Goal: Information Seeking & Learning: Learn about a topic

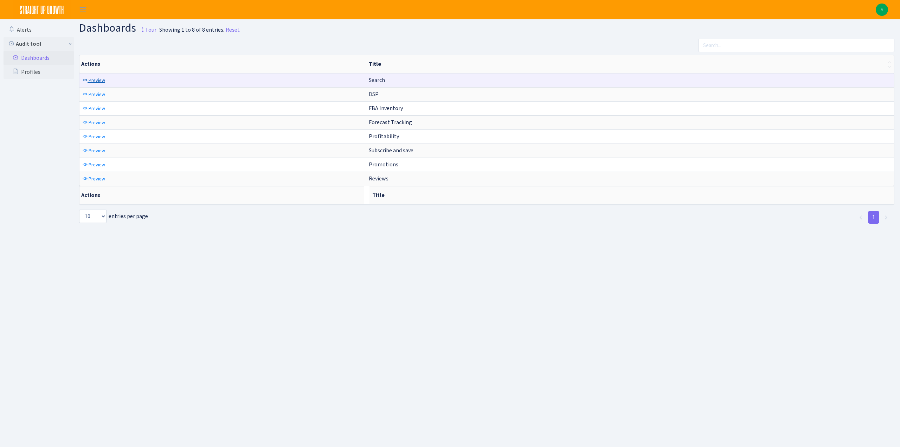
click at [99, 78] on span "Preview" at bounding box center [97, 80] width 17 height 7
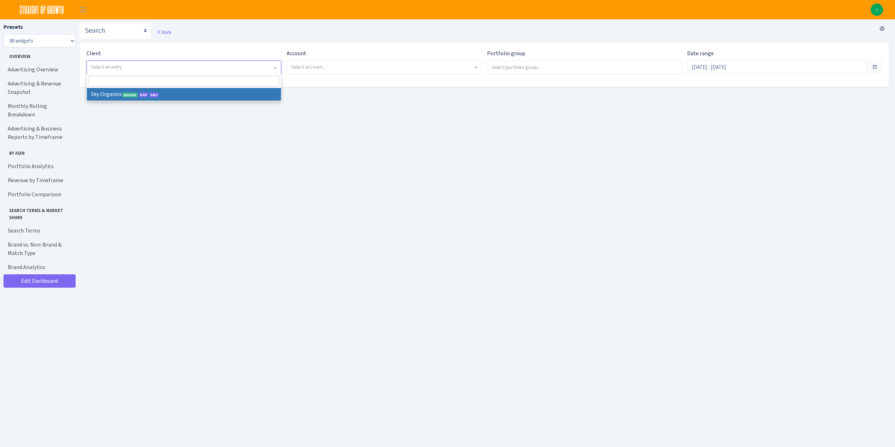
click at [137, 65] on span "Select an entry" at bounding box center [181, 67] width 181 height 7
select select "328"
select select
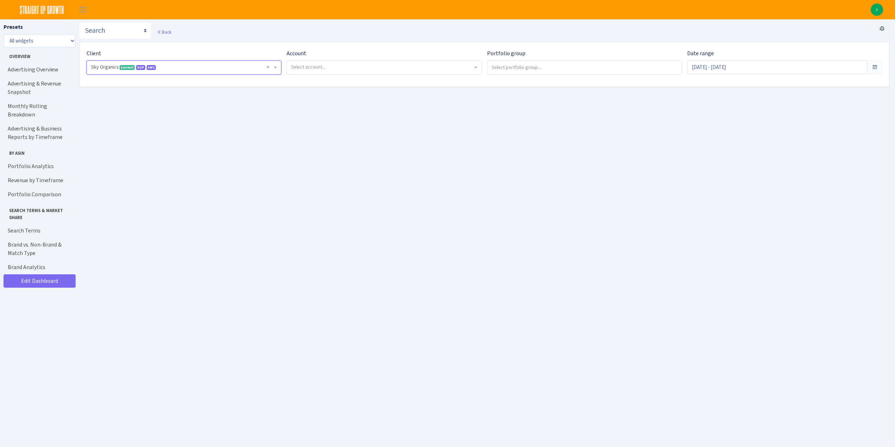
click at [328, 66] on span "Select account..." at bounding box center [381, 67] width 181 height 7
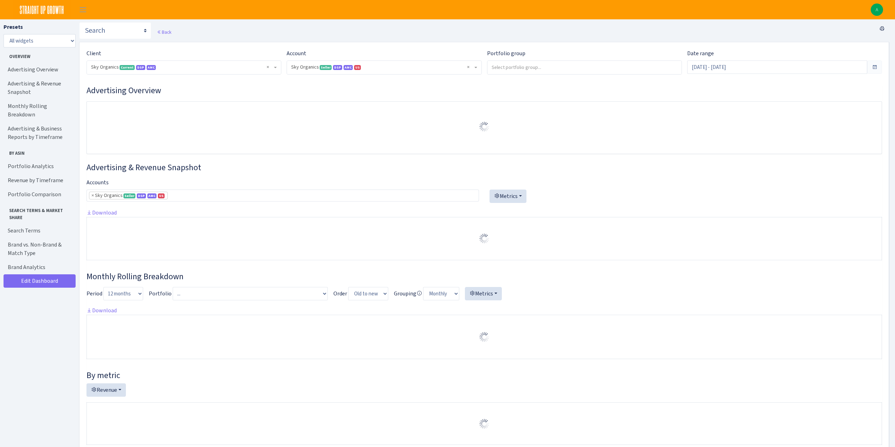
select select "3898146187075502"
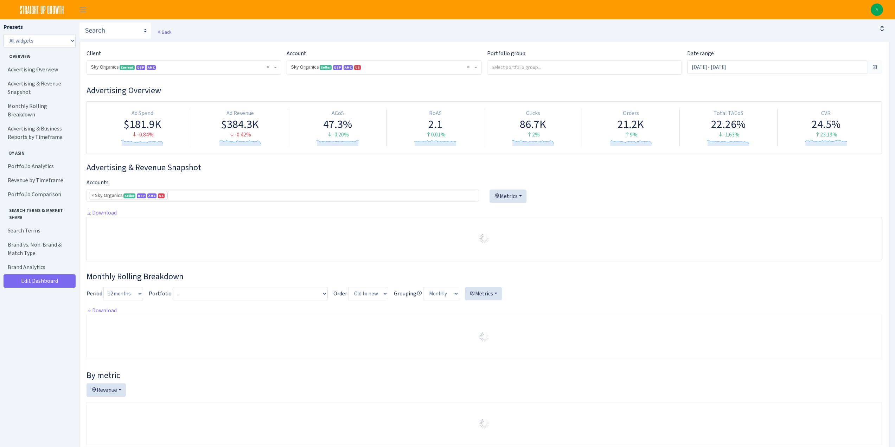
click at [589, 88] on h3 "Advertising Overview" at bounding box center [483, 90] width 795 height 10
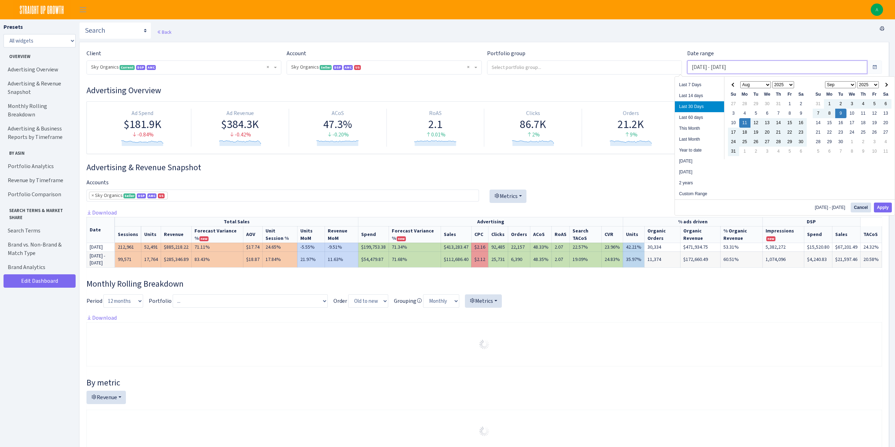
click at [720, 69] on input "Aug 11, 2025 - Sep 9, 2025" at bounding box center [777, 66] width 180 height 13
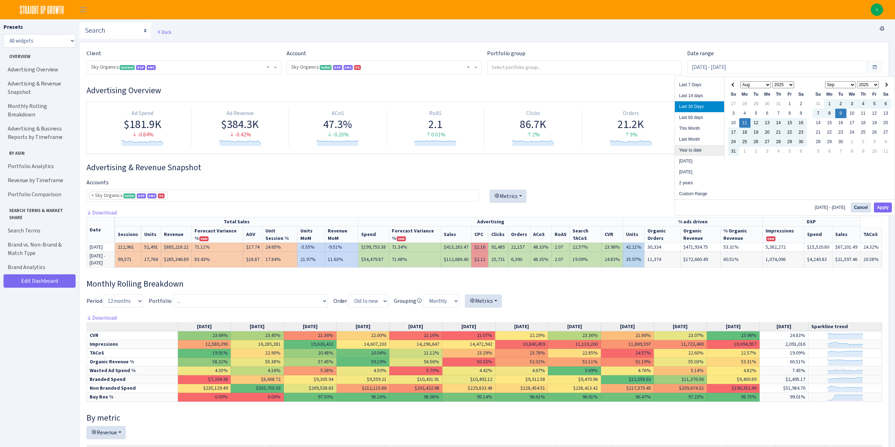
click at [694, 149] on li "Year to date" at bounding box center [699, 150] width 49 height 11
type input "[DATE] - [DATE]"
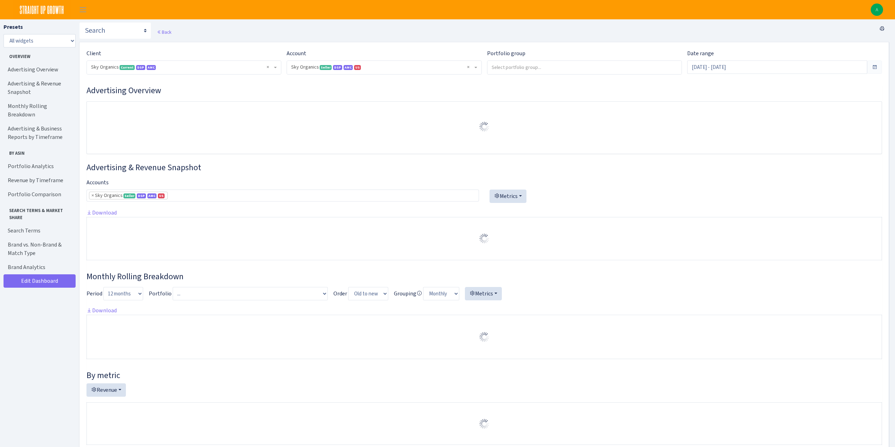
select select "[CREDIT_CARD_NUMBER]"
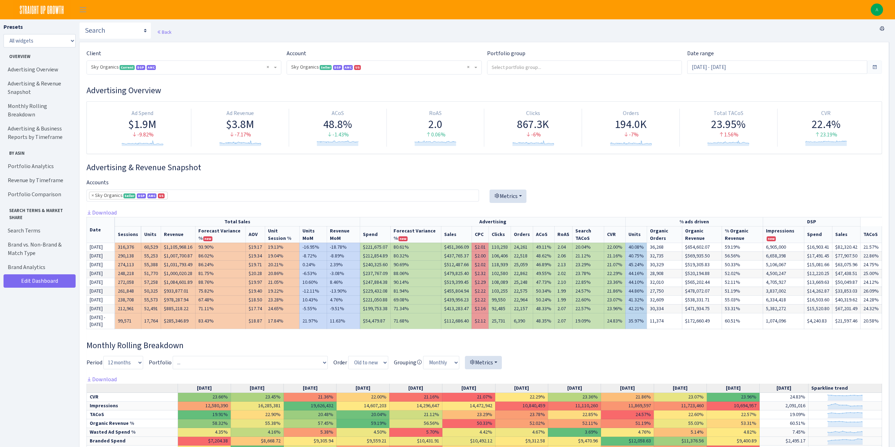
scroll to position [35, 0]
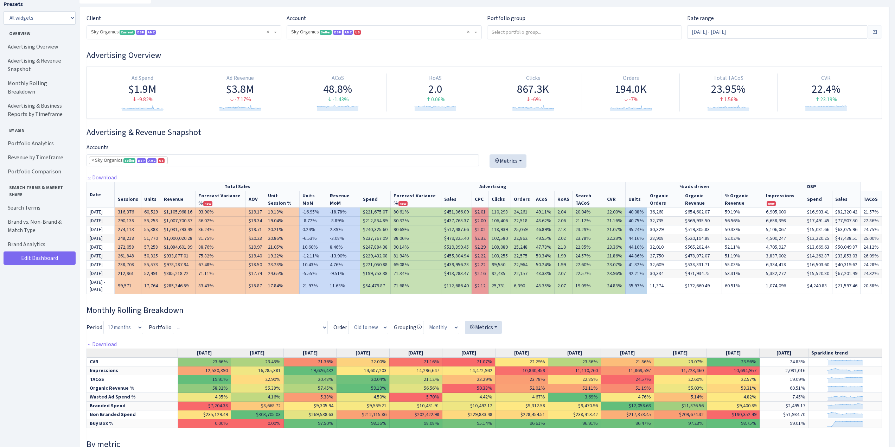
click at [513, 335] on div at bounding box center [483, 330] width 795 height 19
click at [677, 294] on td "11,374" at bounding box center [664, 286] width 35 height 16
click at [676, 294] on td "11,374" at bounding box center [664, 286] width 35 height 16
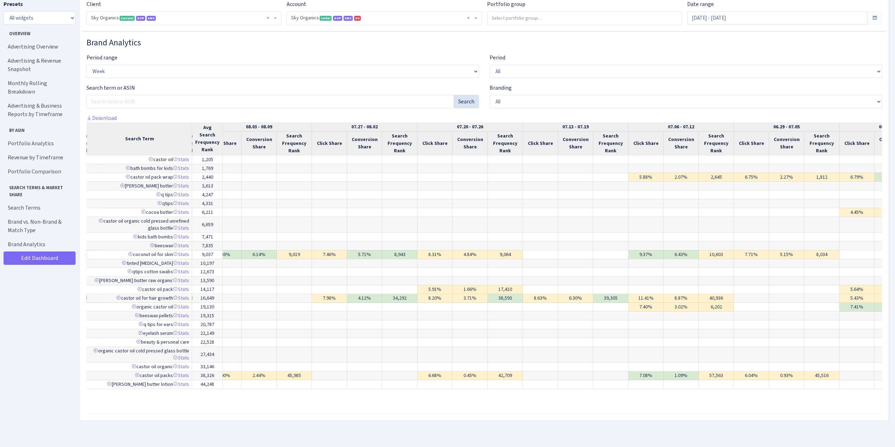
scroll to position [0, 0]
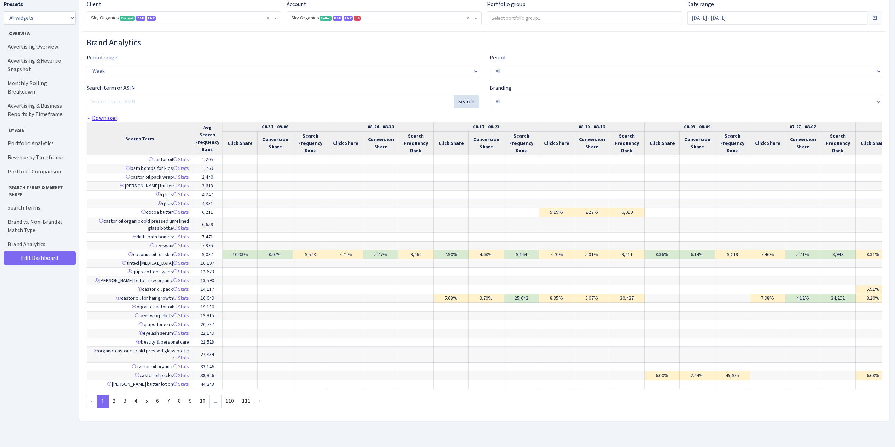
click at [96, 120] on link "Download" at bounding box center [101, 117] width 30 height 7
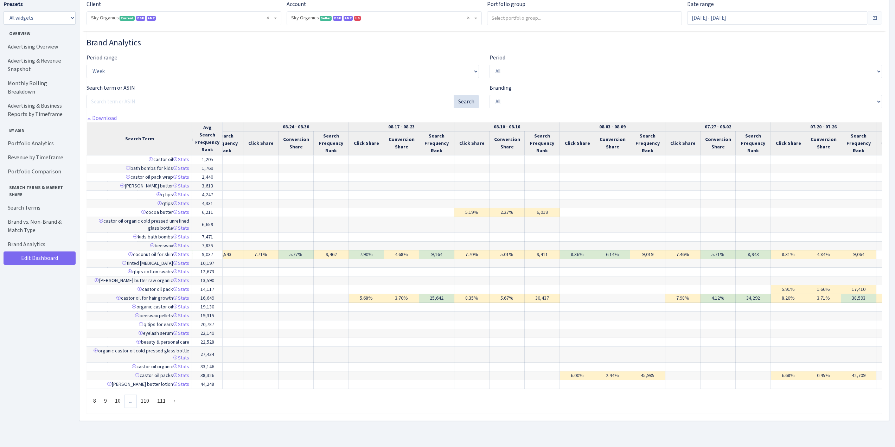
scroll to position [0, 67]
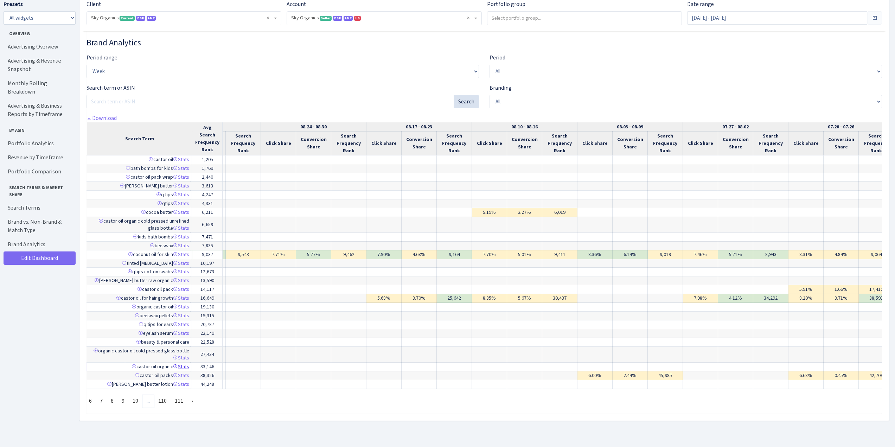
click at [184, 363] on link "Stats" at bounding box center [181, 366] width 16 height 7
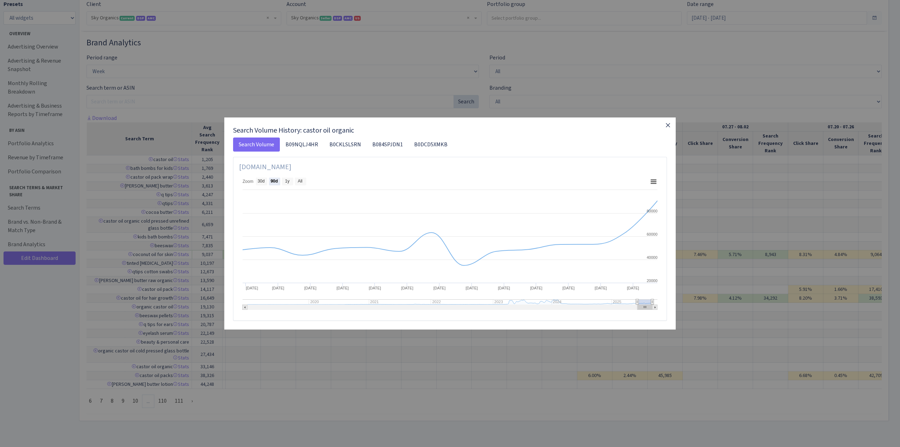
click at [669, 126] on icon "button" at bounding box center [668, 125] width 4 height 4
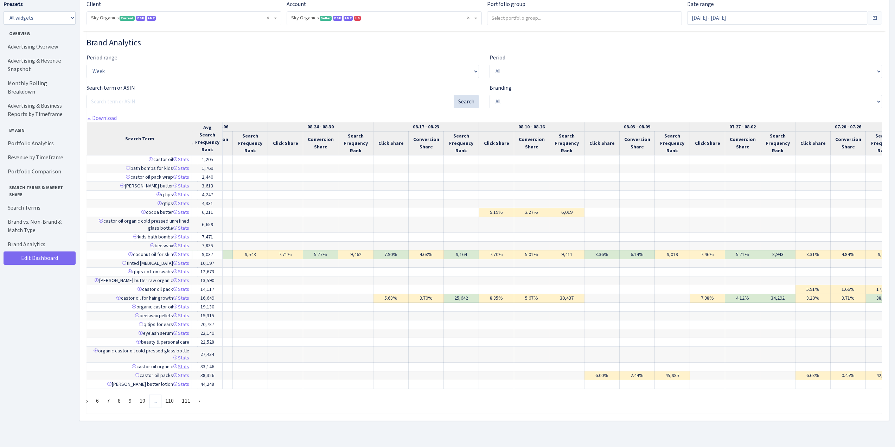
scroll to position [0, 0]
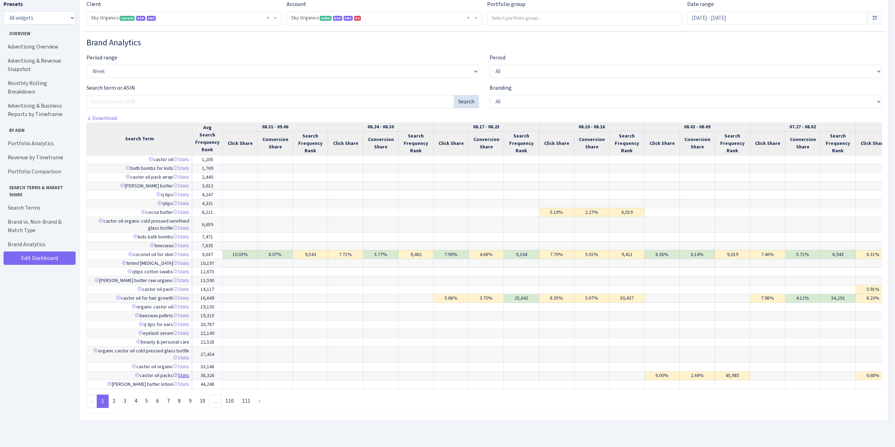
click at [181, 372] on link "Stats" at bounding box center [181, 375] width 16 height 7
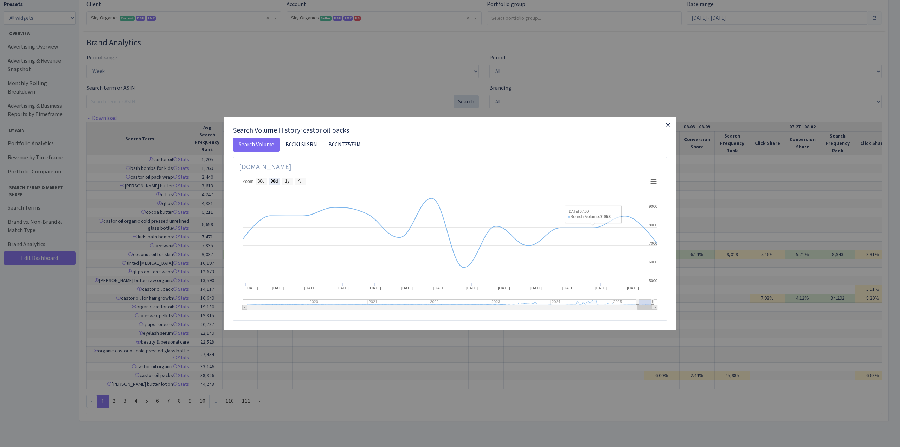
click at [666, 124] on icon "button" at bounding box center [668, 125] width 8 height 8
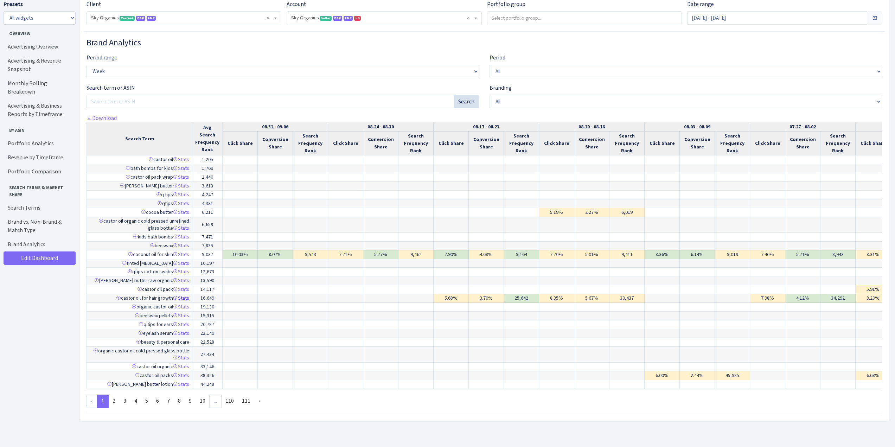
click at [184, 295] on link "Stats" at bounding box center [181, 298] width 16 height 7
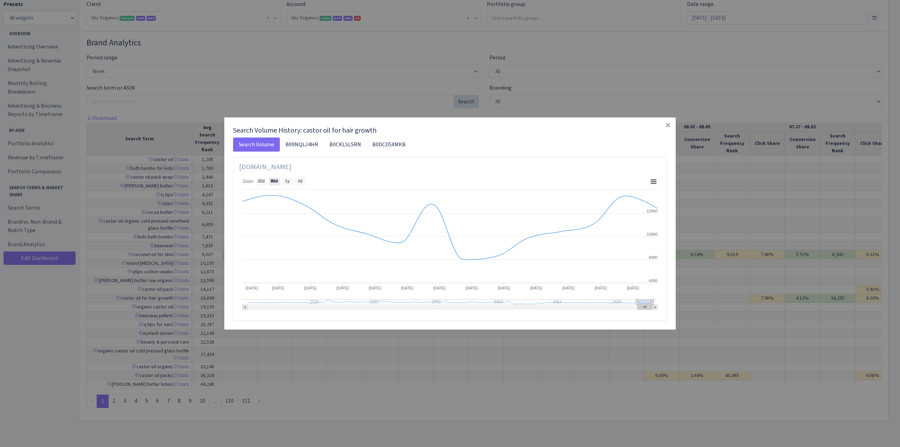
click at [311, 145] on link "B09NQLJ4HR" at bounding box center [302, 144] width 44 height 14
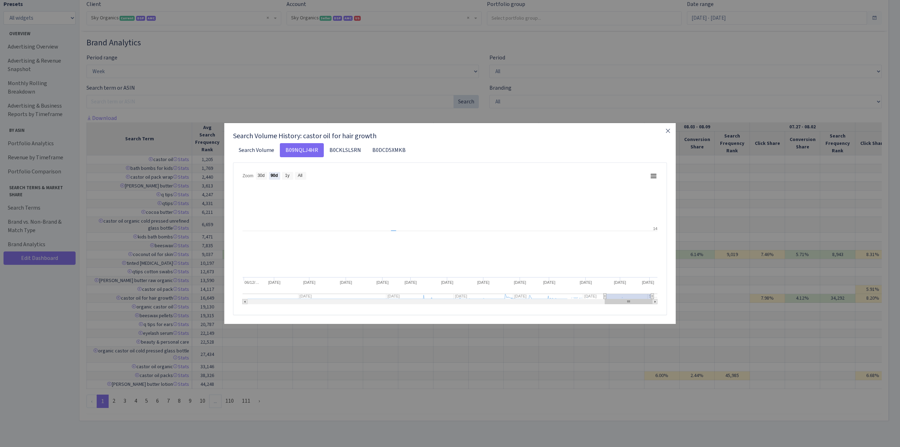
click at [264, 148] on link "Search Volume" at bounding box center [256, 150] width 47 height 14
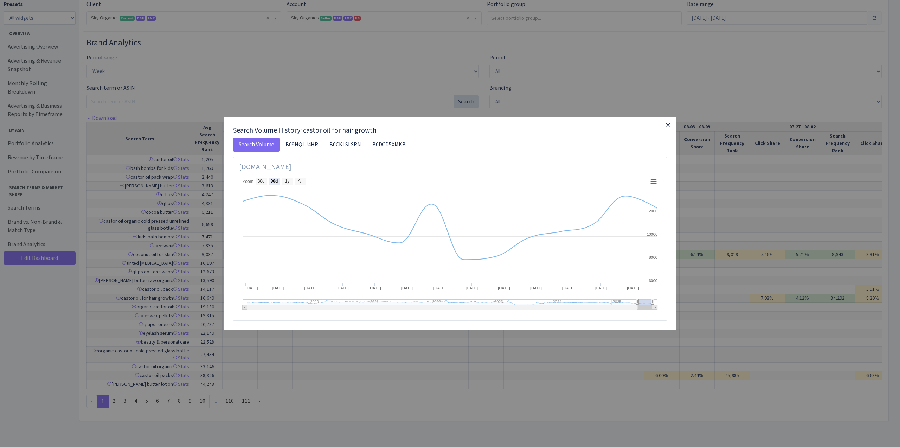
click at [669, 126] on icon "button" at bounding box center [668, 125] width 4 height 4
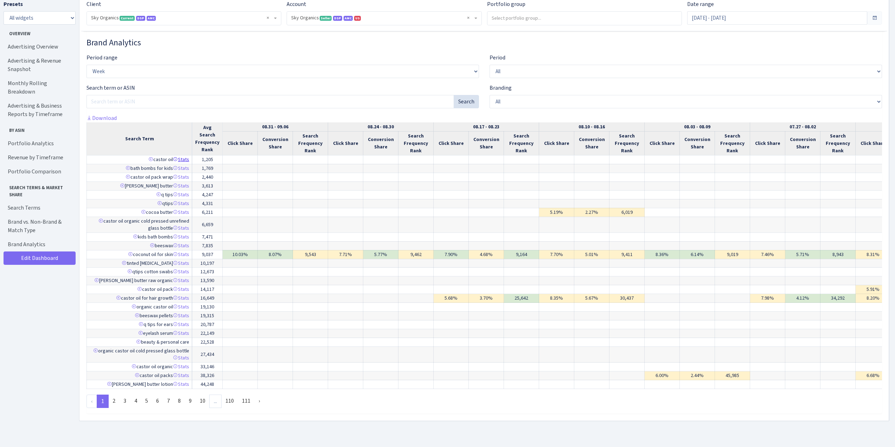
click at [185, 156] on link "Stats" at bounding box center [181, 159] width 16 height 7
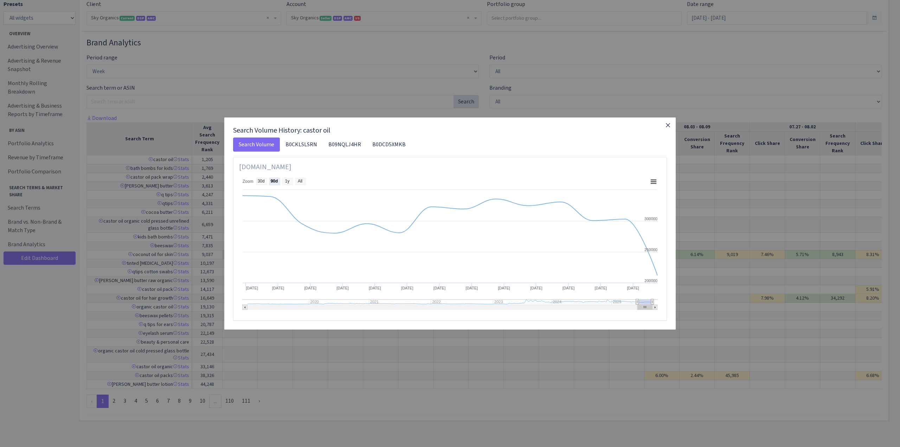
click at [670, 127] on icon "button" at bounding box center [668, 125] width 4 height 4
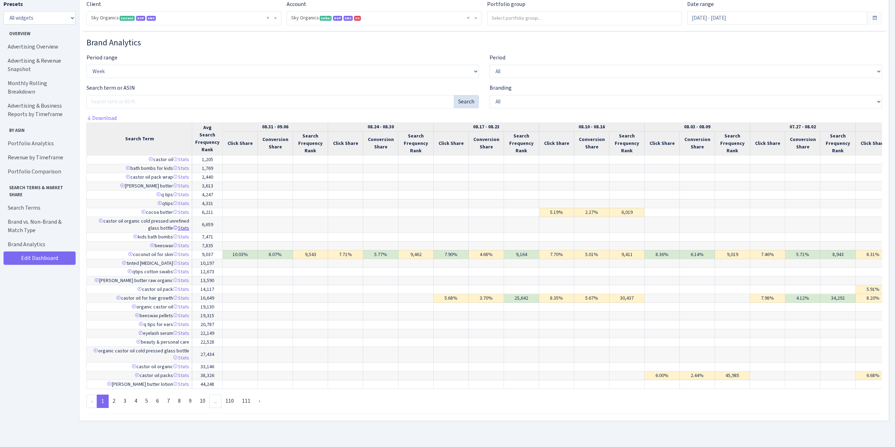
click at [182, 225] on link "Stats" at bounding box center [181, 228] width 16 height 7
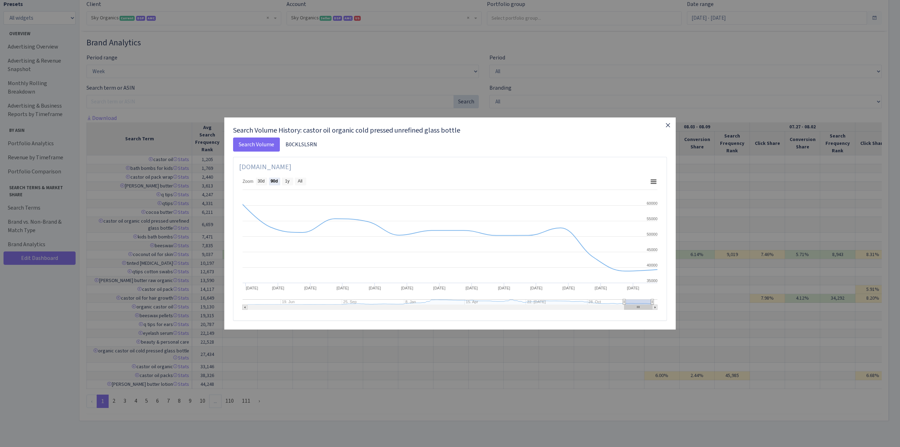
click at [668, 127] on icon "button" at bounding box center [668, 125] width 8 height 8
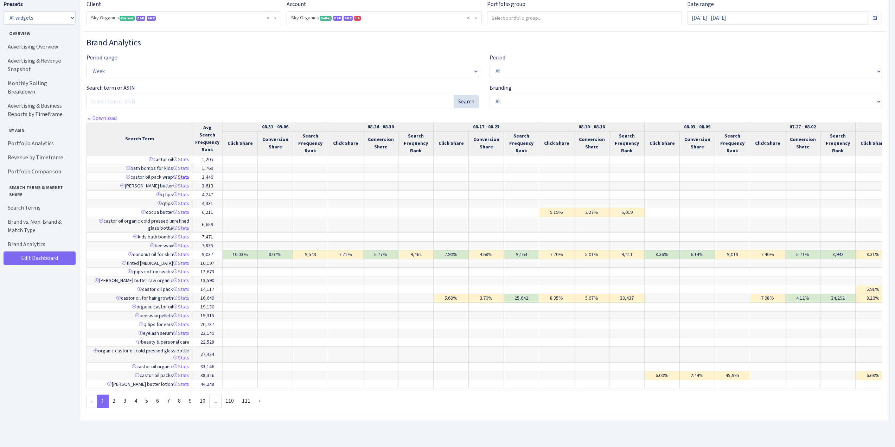
click at [184, 174] on link "Stats" at bounding box center [181, 177] width 16 height 7
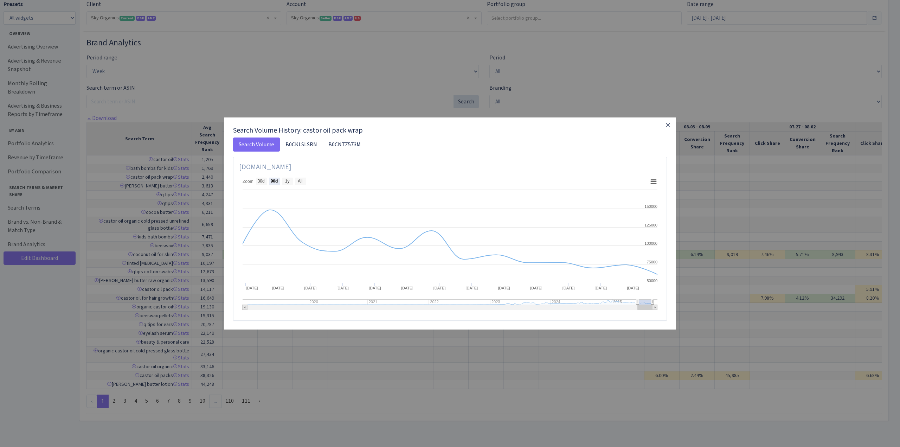
click at [670, 128] on icon "button" at bounding box center [668, 125] width 8 height 8
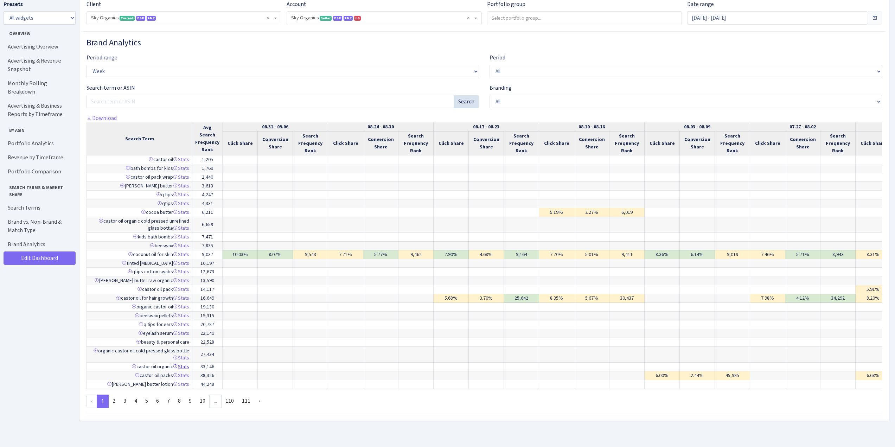
click at [182, 363] on link "Stats" at bounding box center [181, 366] width 16 height 7
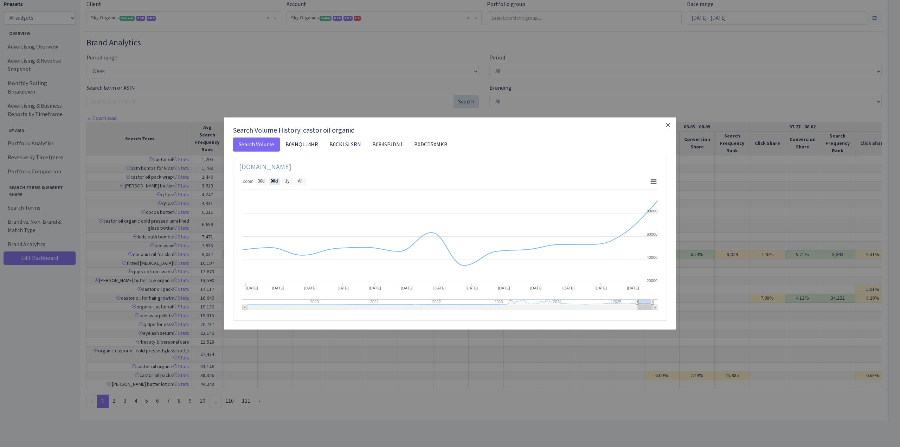
click at [670, 127] on icon "button" at bounding box center [668, 125] width 4 height 4
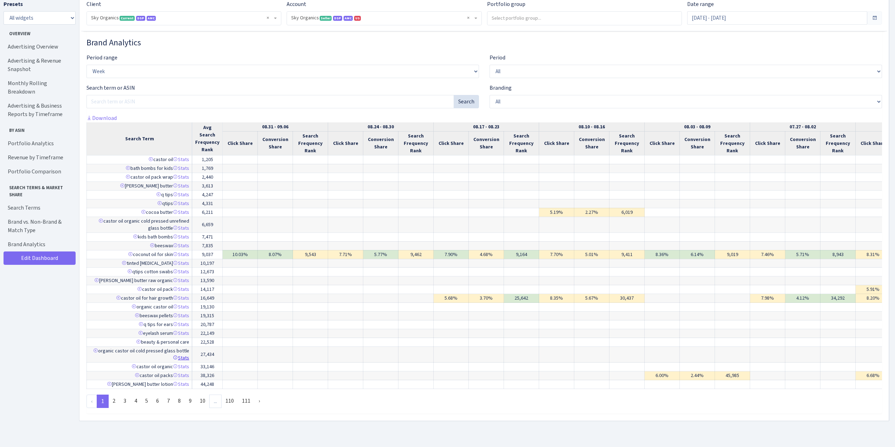
click at [186, 354] on link "Stats" at bounding box center [181, 357] width 16 height 7
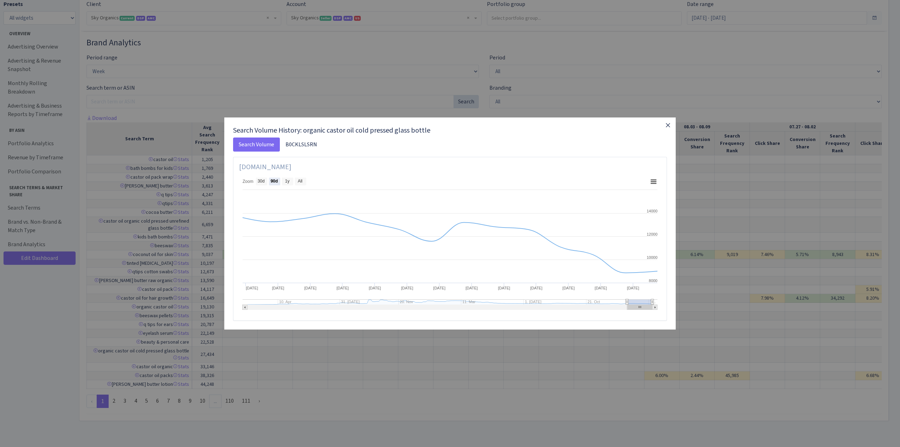
click at [666, 126] on icon "button" at bounding box center [668, 125] width 8 height 8
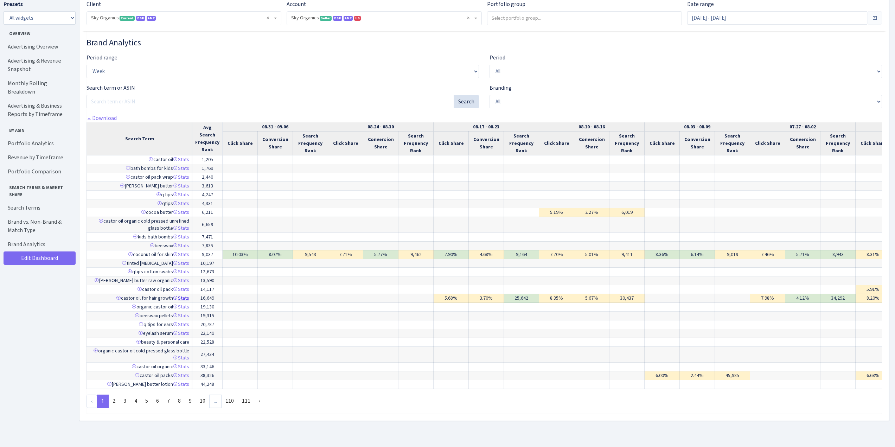
click at [179, 295] on link "Stats" at bounding box center [181, 298] width 16 height 7
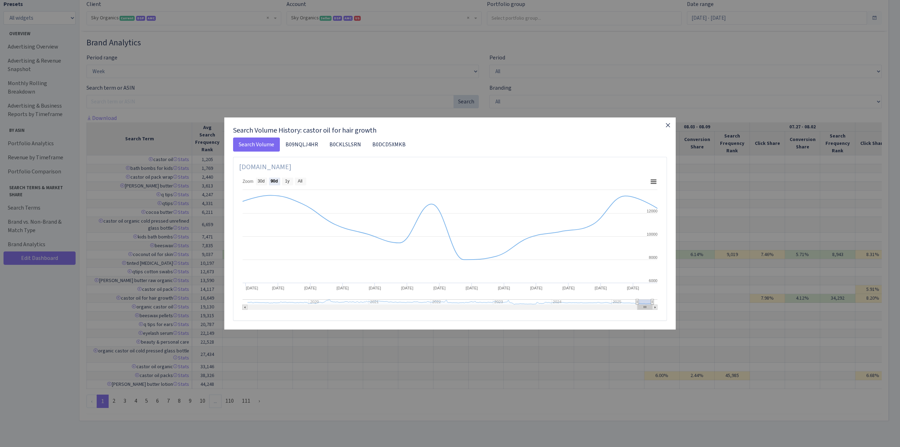
click at [669, 128] on icon "button" at bounding box center [668, 125] width 8 height 8
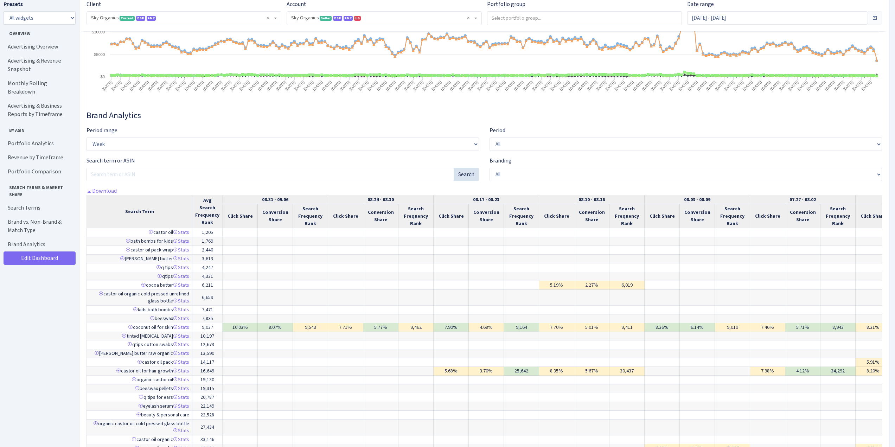
scroll to position [4276, 0]
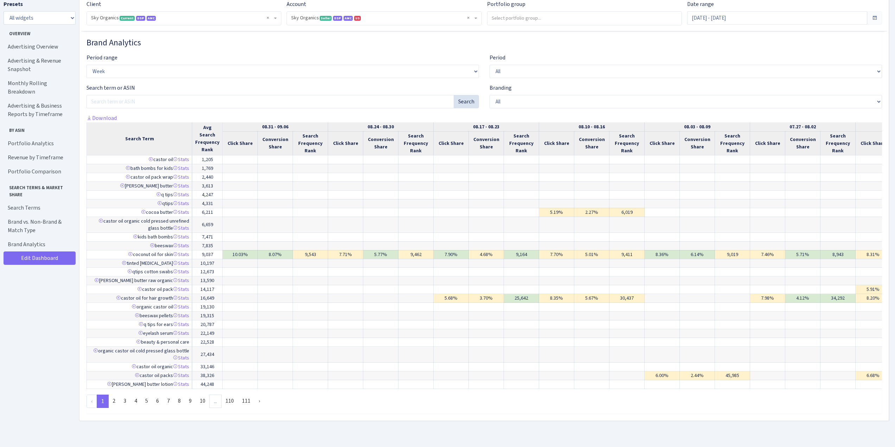
click at [211, 142] on th "Avg Search Frequency Rank" at bounding box center [207, 138] width 30 height 33
click at [210, 173] on td "2,440" at bounding box center [207, 177] width 30 height 9
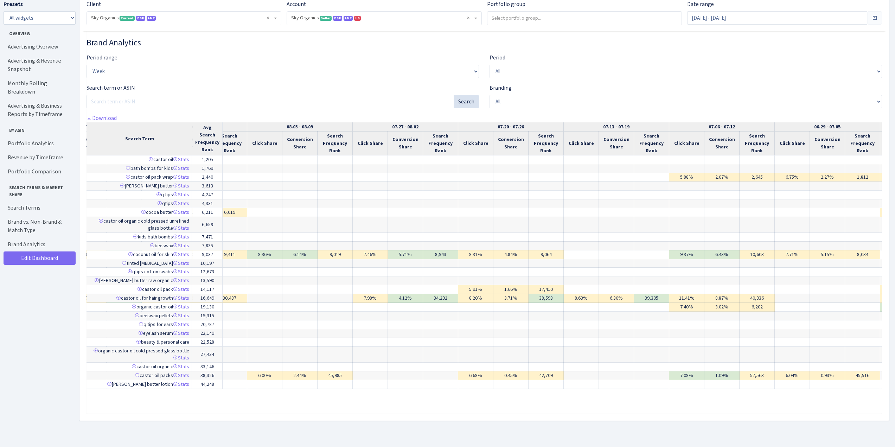
scroll to position [0, 403]
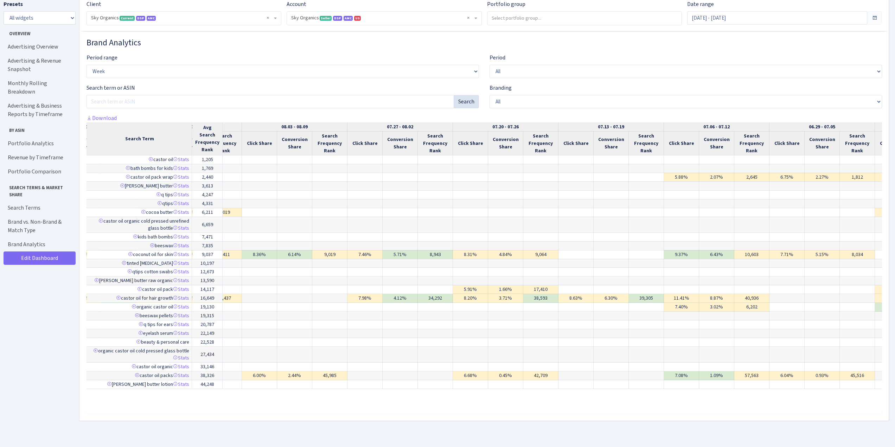
drag, startPoint x: 171, startPoint y: 172, endPoint x: 132, endPoint y: 174, distance: 39.5
click at [132, 174] on td "castor oil pack wrap Stats" at bounding box center [138, 177] width 105 height 9
copy td "castor oil pack wrap"
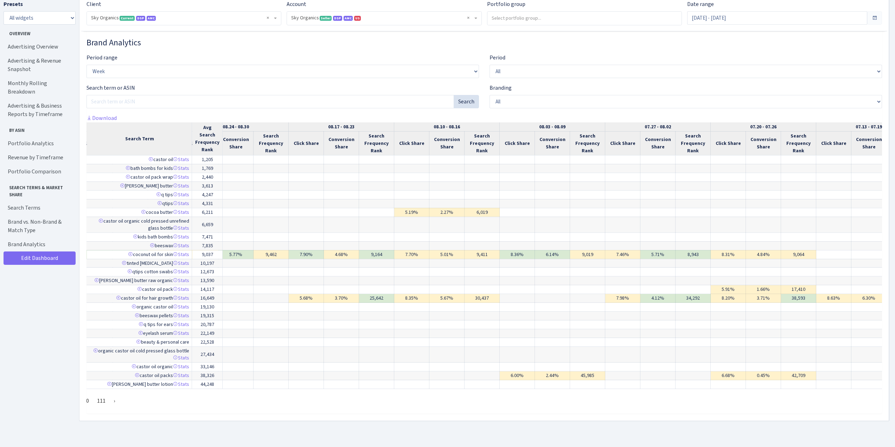
scroll to position [0, 0]
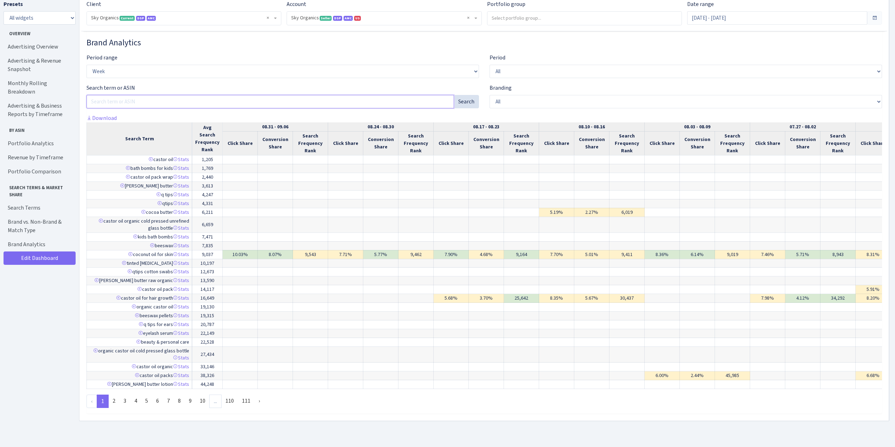
click at [118, 97] on input "Search ASIN / SKU" at bounding box center [269, 101] width 367 height 13
type input "castor"
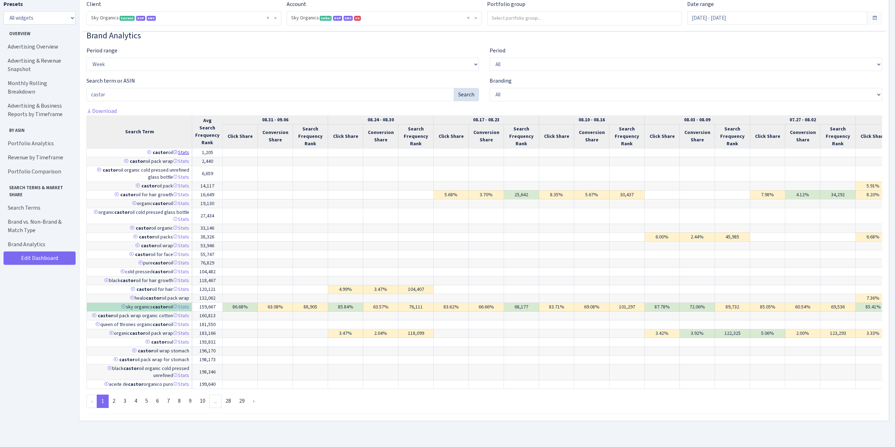
click at [178, 150] on icon at bounding box center [175, 152] width 5 height 5
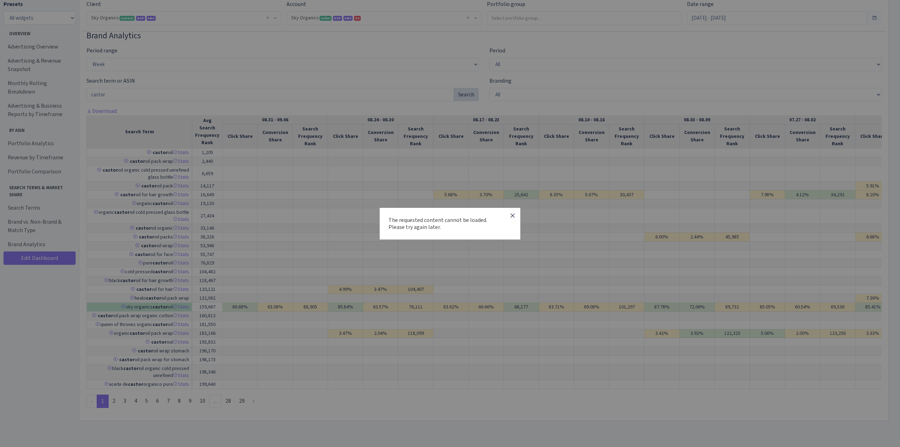
click at [512, 217] on icon "button" at bounding box center [512, 215] width 8 height 8
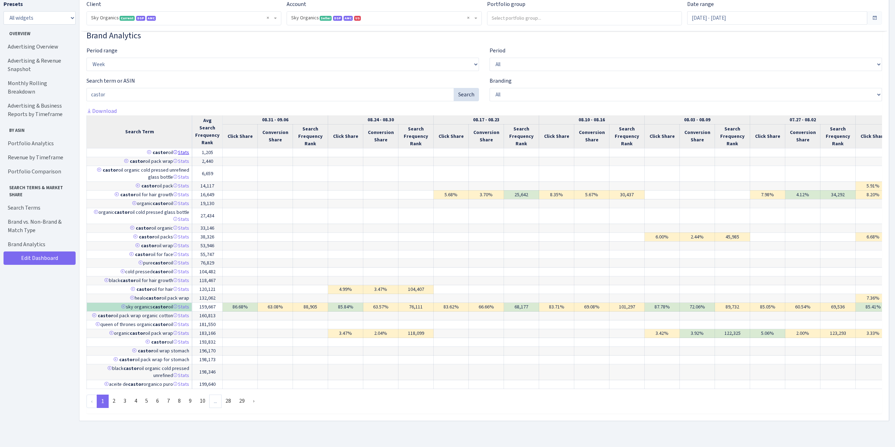
click at [175, 150] on icon at bounding box center [175, 152] width 5 height 5
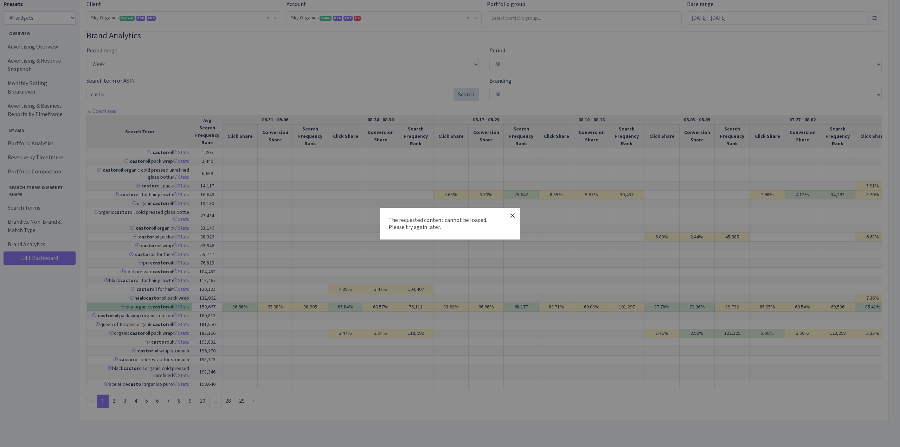
click at [514, 217] on icon "button" at bounding box center [512, 215] width 8 height 8
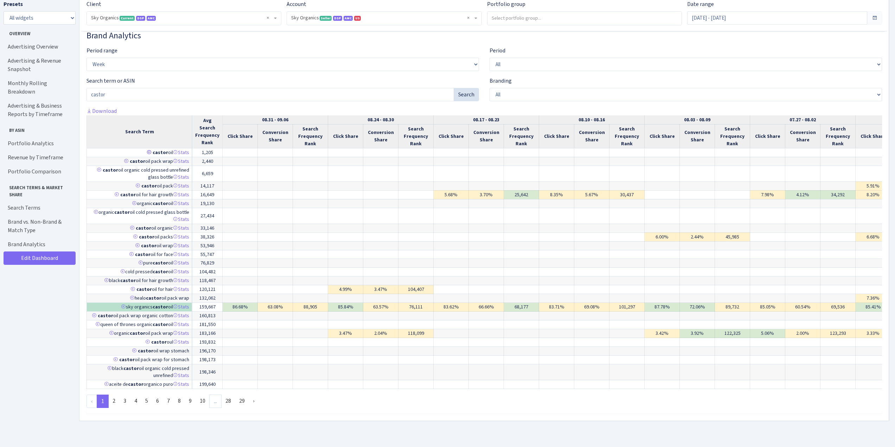
click at [147, 150] on link at bounding box center [149, 152] width 5 height 5
click at [184, 149] on link "Stats" at bounding box center [181, 152] width 16 height 7
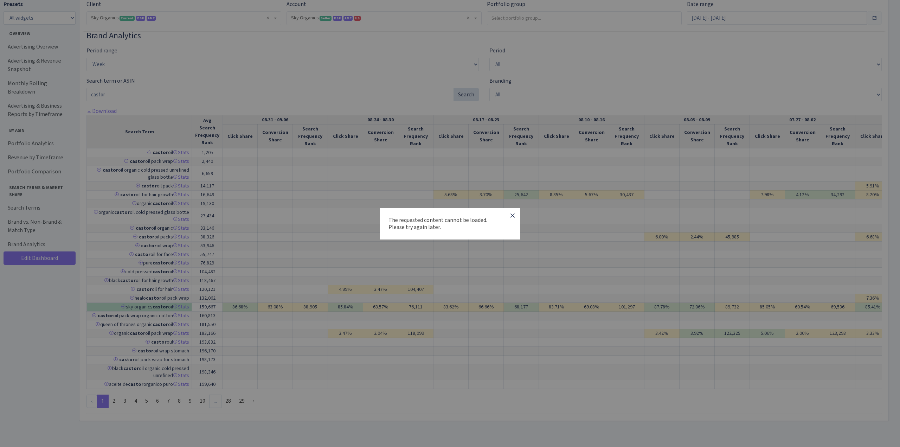
click at [512, 215] on icon "button" at bounding box center [512, 215] width 8 height 8
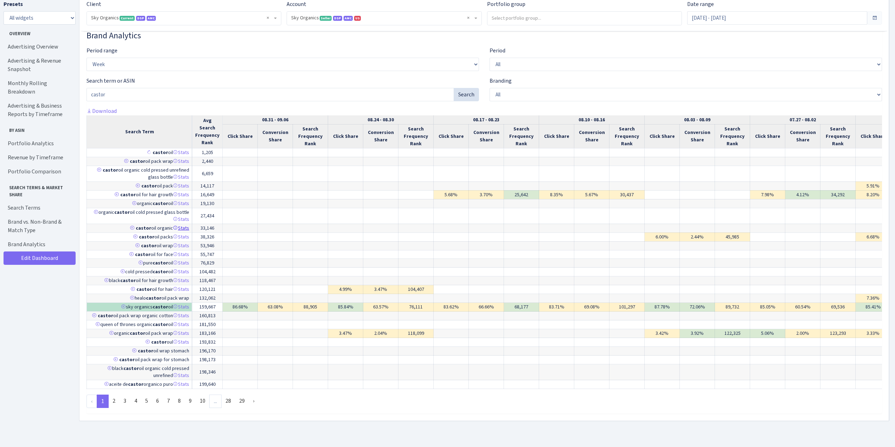
click at [185, 225] on link "Stats" at bounding box center [181, 228] width 16 height 7
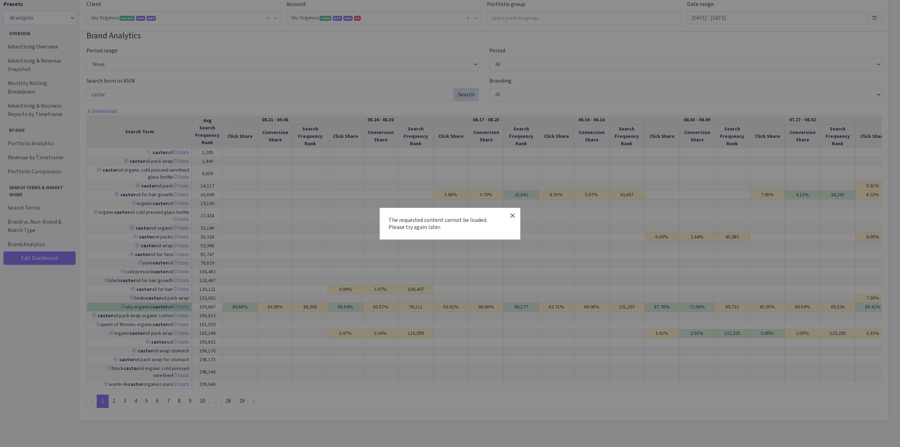
click at [513, 214] on icon "button" at bounding box center [512, 215] width 4 height 4
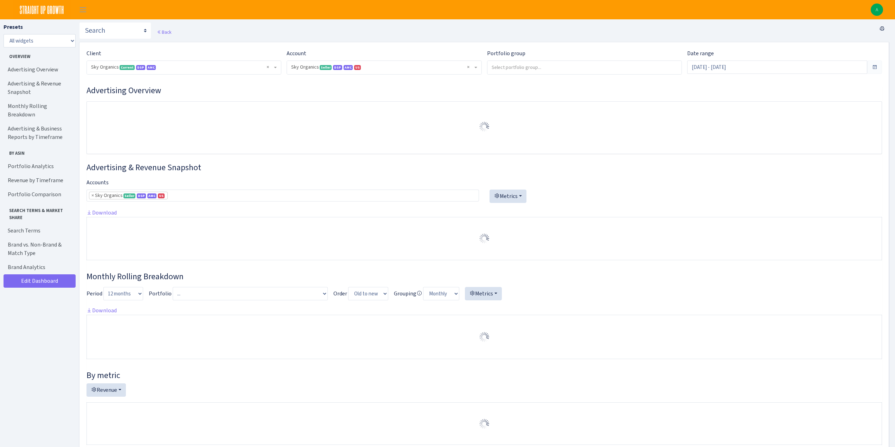
select select "[CREDIT_CARD_NUMBER]"
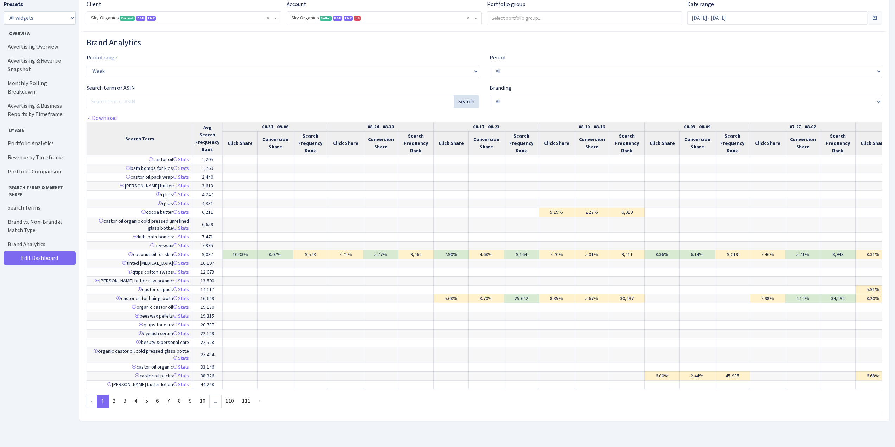
scroll to position [3187, 0]
click at [117, 97] on input "Search ASIN / SKU" at bounding box center [269, 101] width 367 height 13
type input "castor"
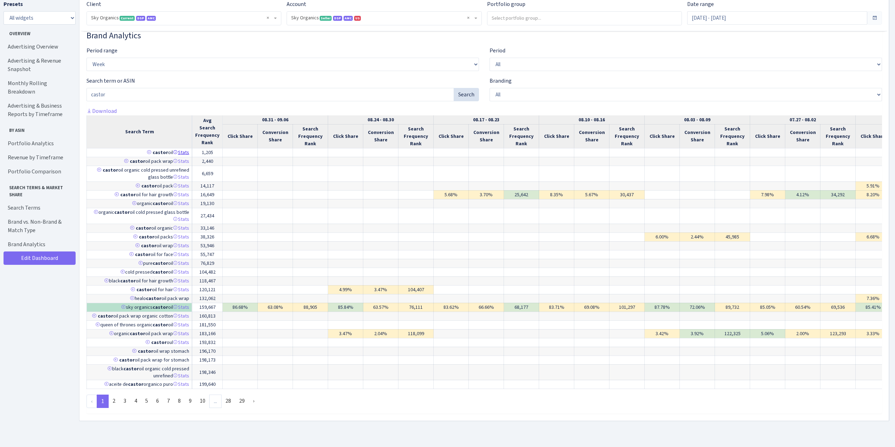
click at [183, 154] on link "Stats" at bounding box center [181, 152] width 16 height 7
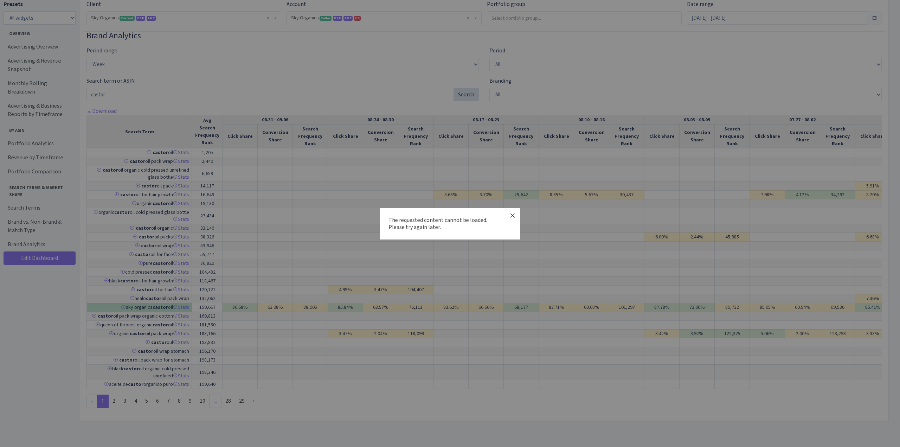
click at [512, 214] on icon "button" at bounding box center [512, 215] width 8 height 8
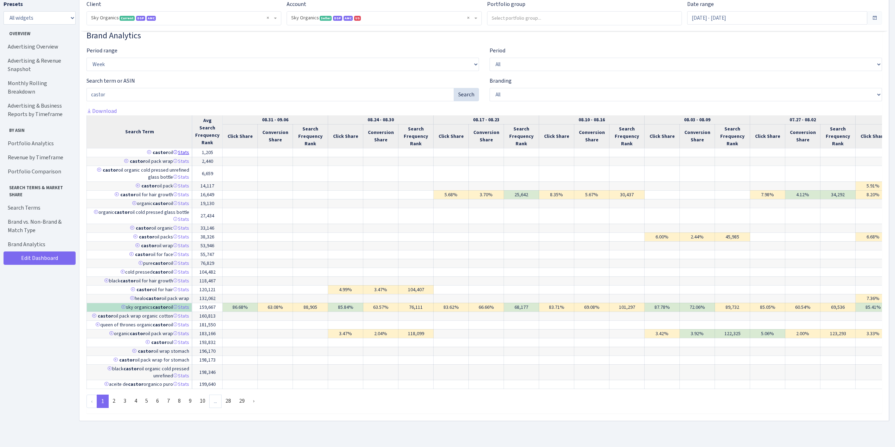
click at [176, 153] on icon at bounding box center [175, 152] width 5 height 5
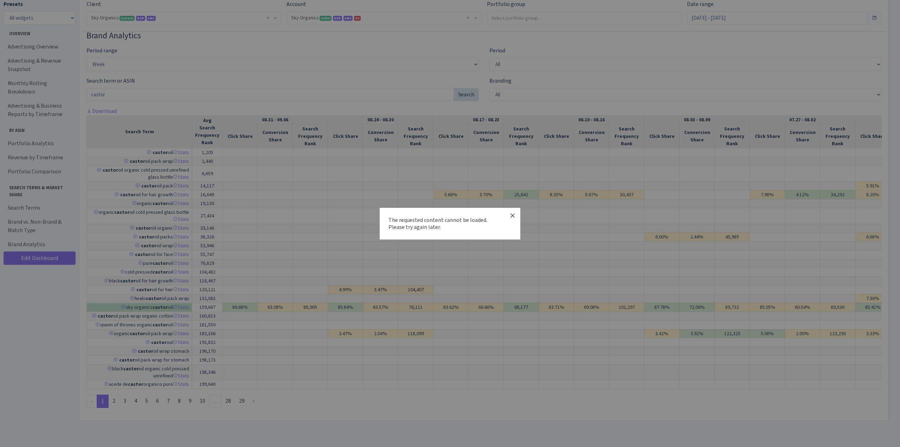
click at [514, 213] on icon "button" at bounding box center [512, 215] width 8 height 8
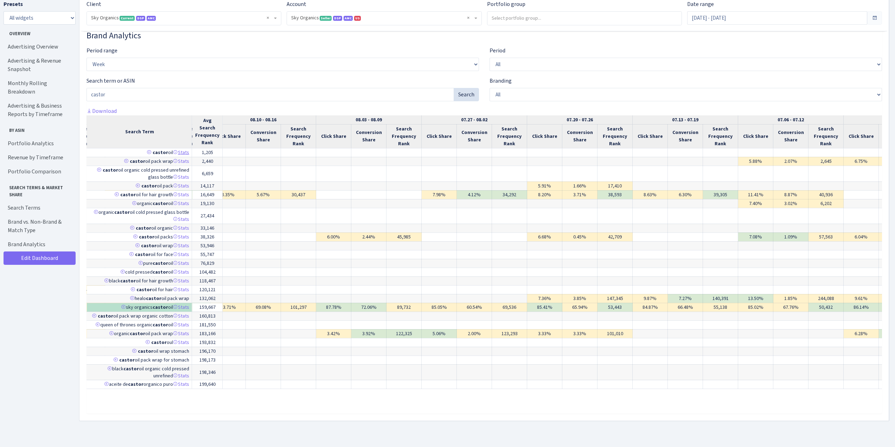
scroll to position [0, 0]
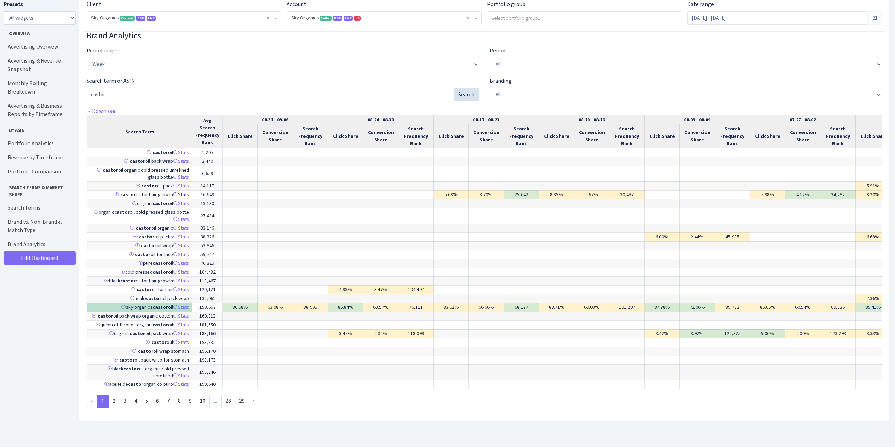
click at [183, 191] on link "Stats" at bounding box center [181, 194] width 16 height 7
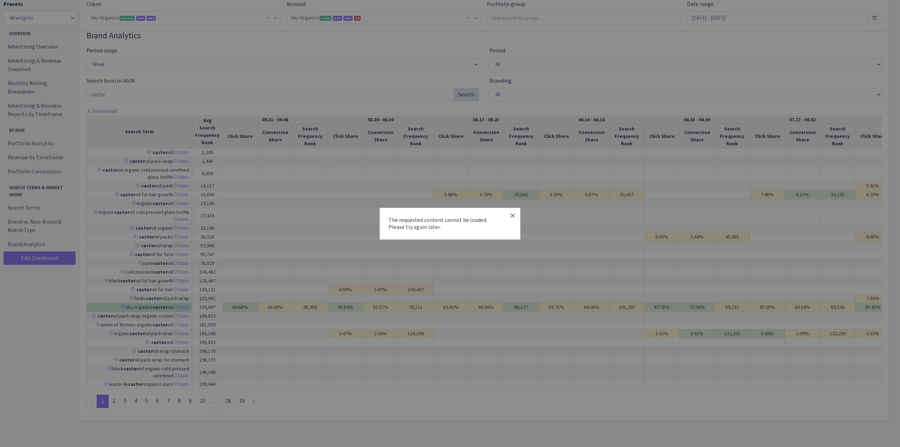
click at [513, 217] on icon "button" at bounding box center [512, 215] width 8 height 8
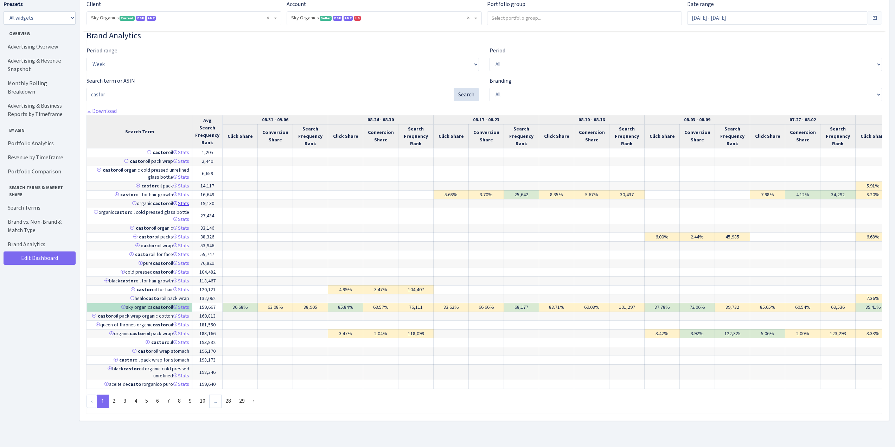
click at [175, 201] on icon at bounding box center [175, 203] width 5 height 5
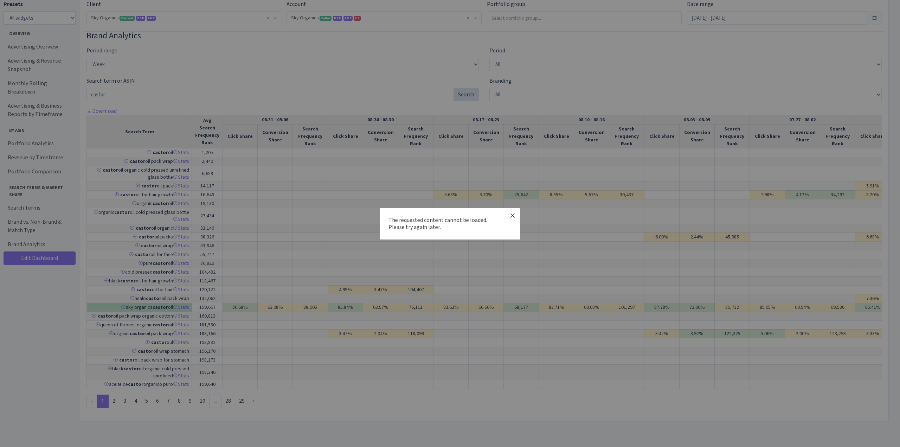
click at [511, 216] on icon "button" at bounding box center [512, 215] width 8 height 8
